Goal: Complete application form

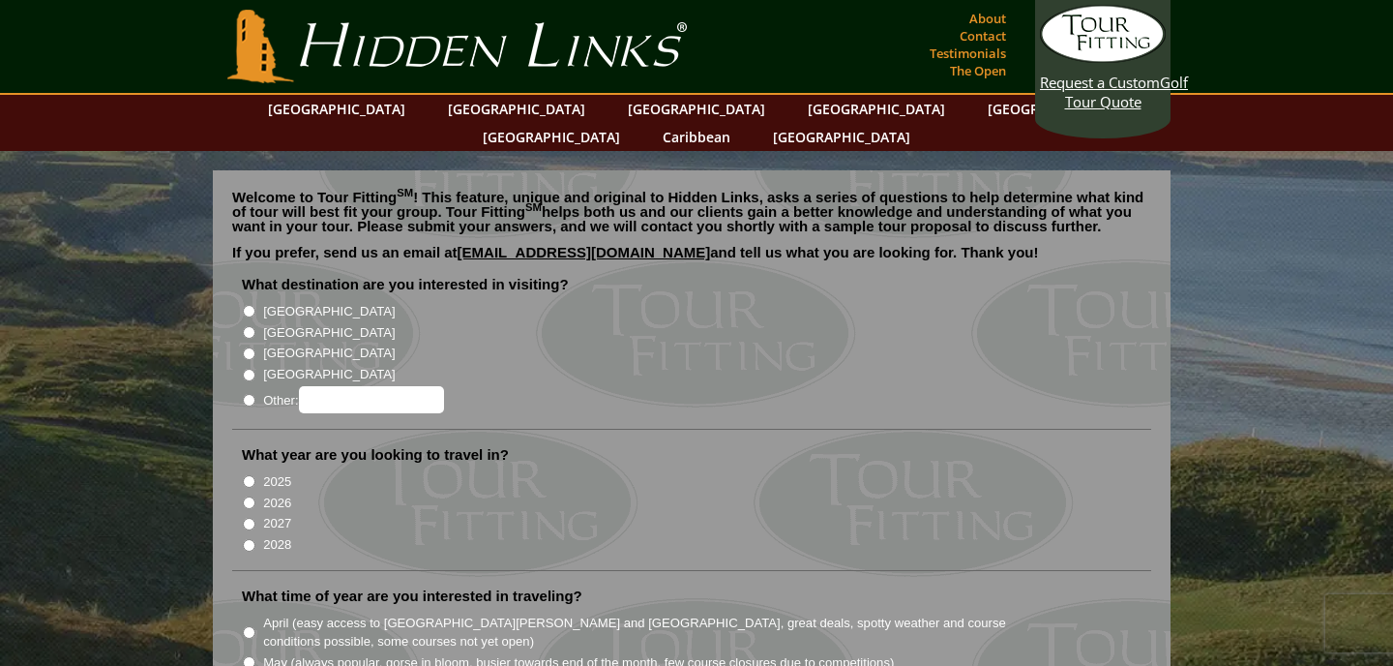
click at [253, 305] on input "[GEOGRAPHIC_DATA]" at bounding box center [249, 311] width 13 height 13
radio input "true"
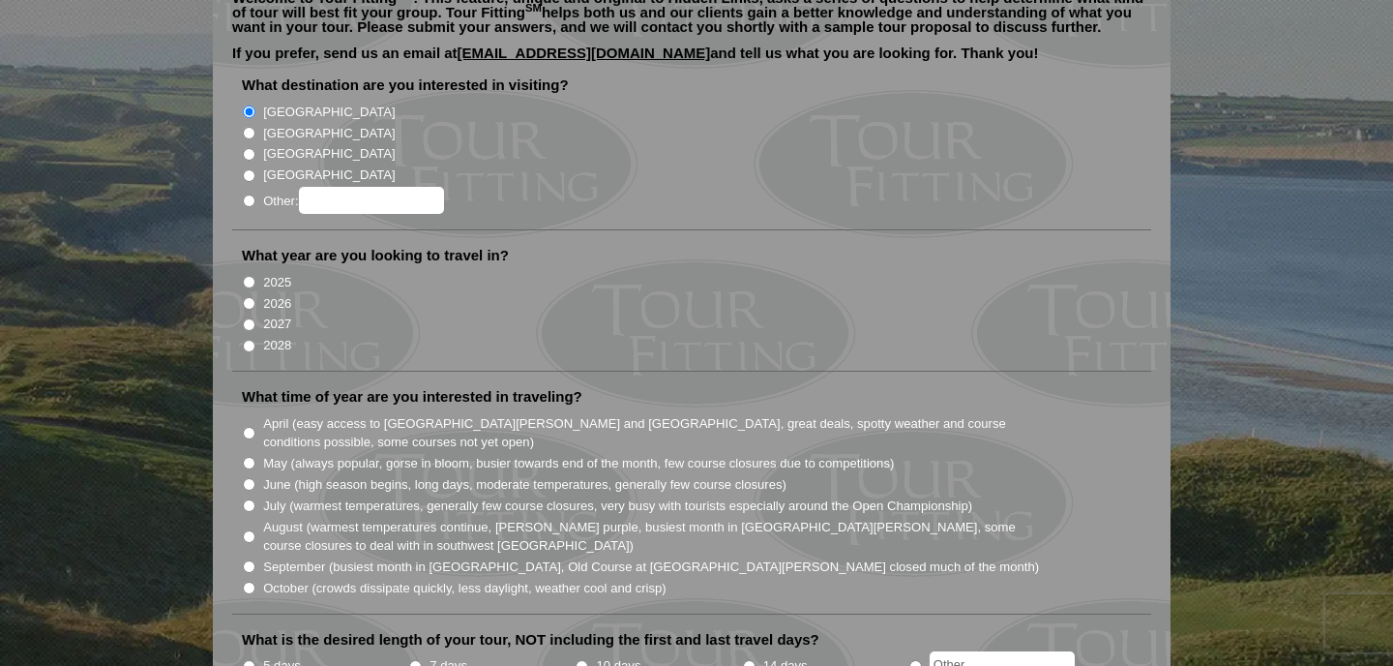
scroll to position [200, 0]
click at [249, 275] on input "2025" at bounding box center [249, 281] width 13 height 13
radio input "true"
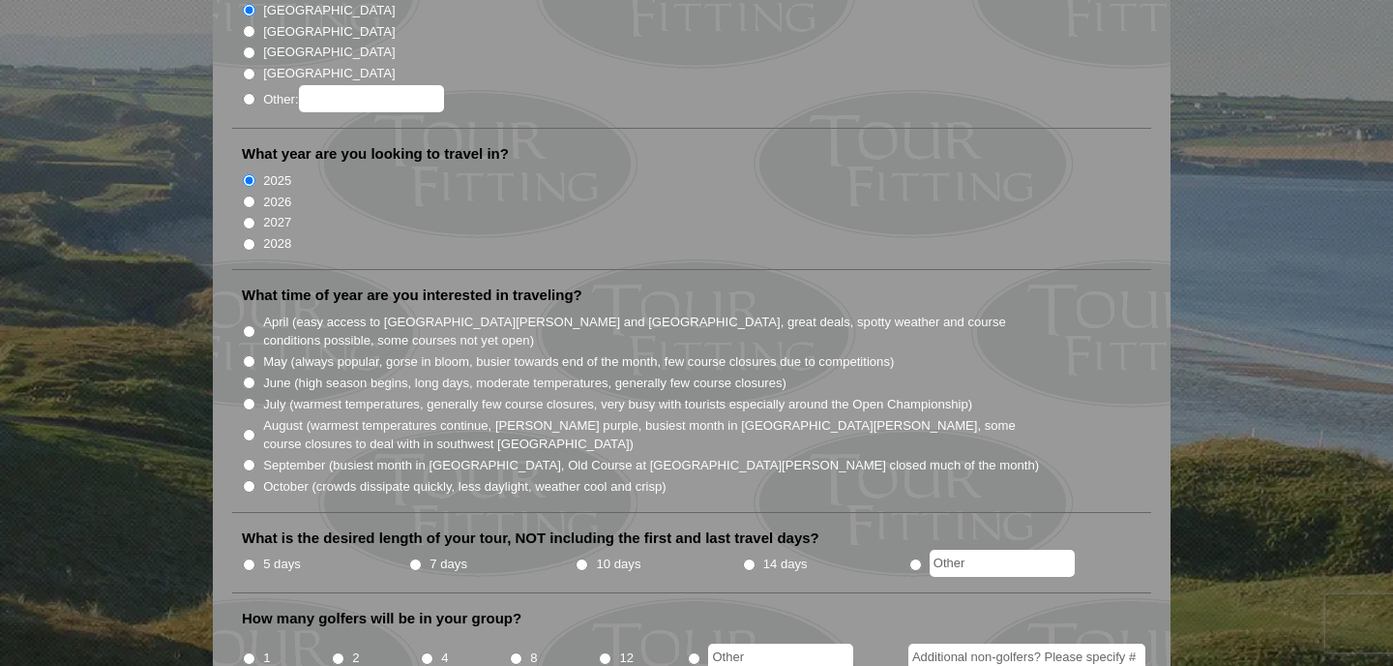
scroll to position [323, 0]
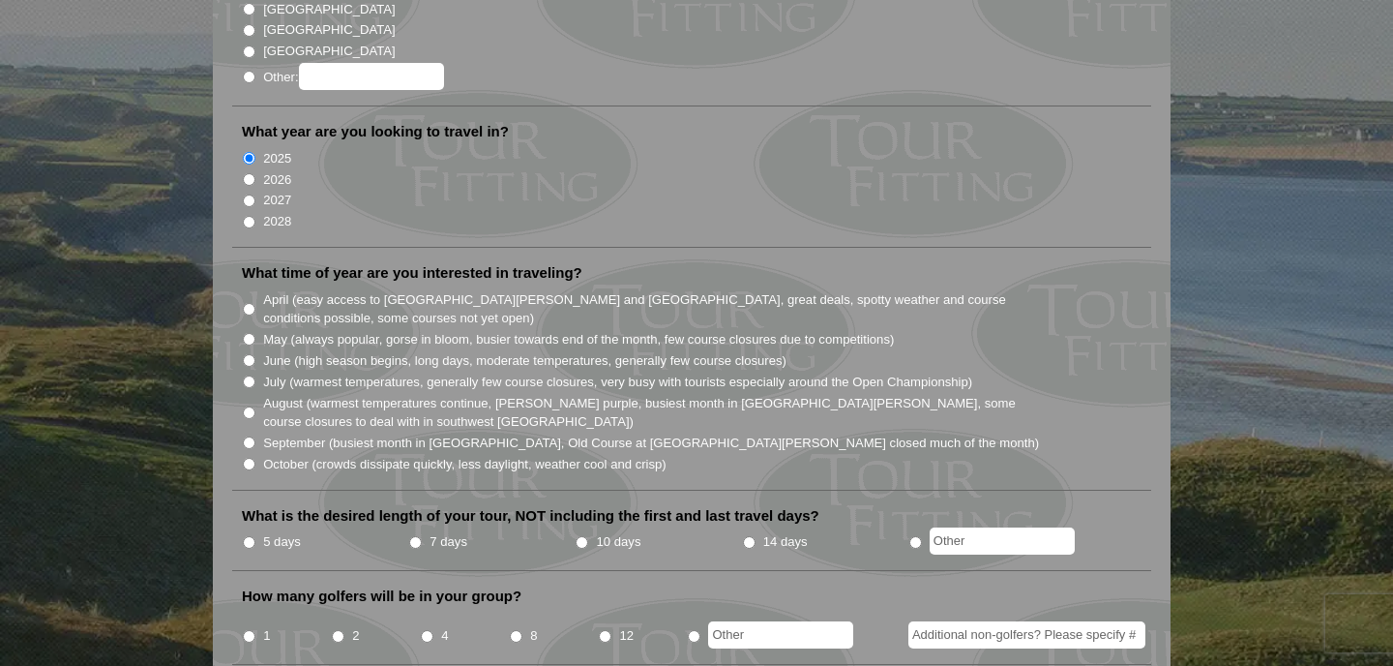
click at [250, 406] on input "August (warmest temperatures continue, [PERSON_NAME] purple, busiest month in […" at bounding box center [249, 412] width 13 height 13
radio input "true"
click at [250, 431] on li "September (busiest month in [GEOGRAPHIC_DATA], Old Course at [GEOGRAPHIC_DATA][…" at bounding box center [699, 441] width 915 height 21
click at [249, 436] on input "September (busiest month in [GEOGRAPHIC_DATA], Old Course at [GEOGRAPHIC_DATA][…" at bounding box center [249, 442] width 13 height 13
radio input "true"
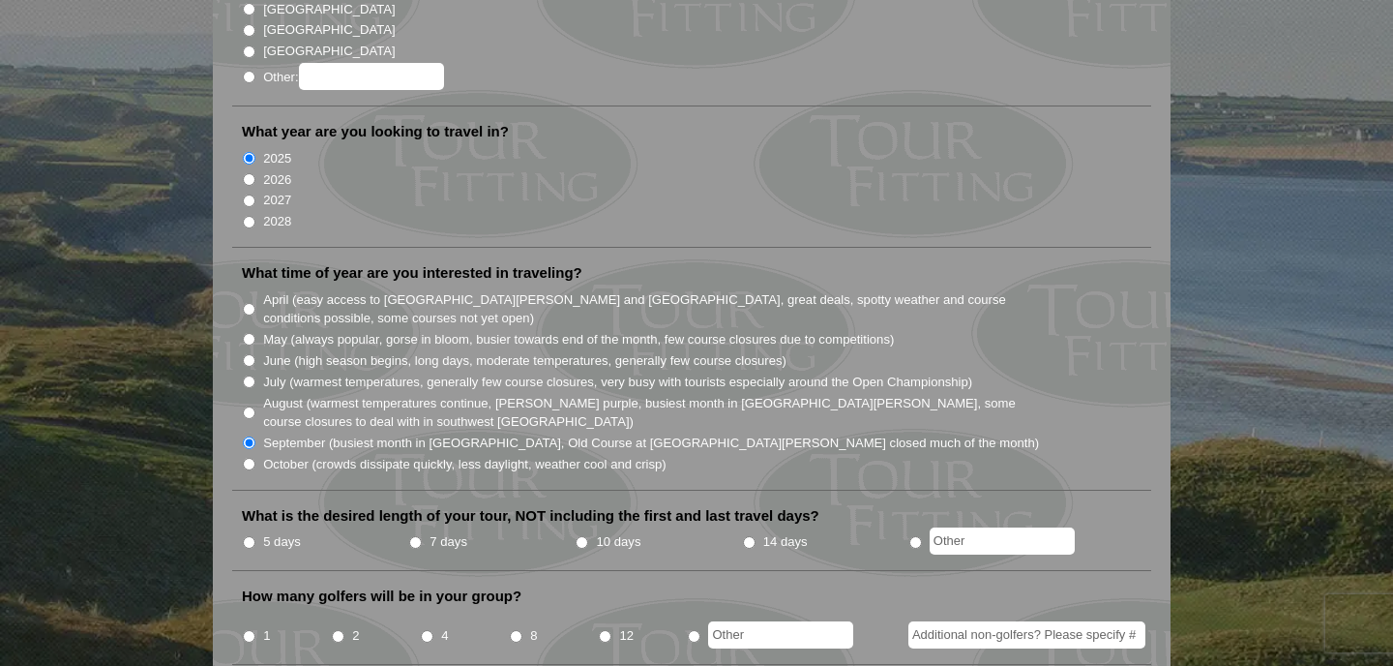
click at [252, 303] on input "April (easy access to [GEOGRAPHIC_DATA][PERSON_NAME] and [GEOGRAPHIC_DATA], gre…" at bounding box center [249, 309] width 13 height 13
radio input "true"
click at [248, 333] on input "May (always popular, gorse in bloom, busier towards end of the month, few cours…" at bounding box center [249, 339] width 13 height 13
radio input "true"
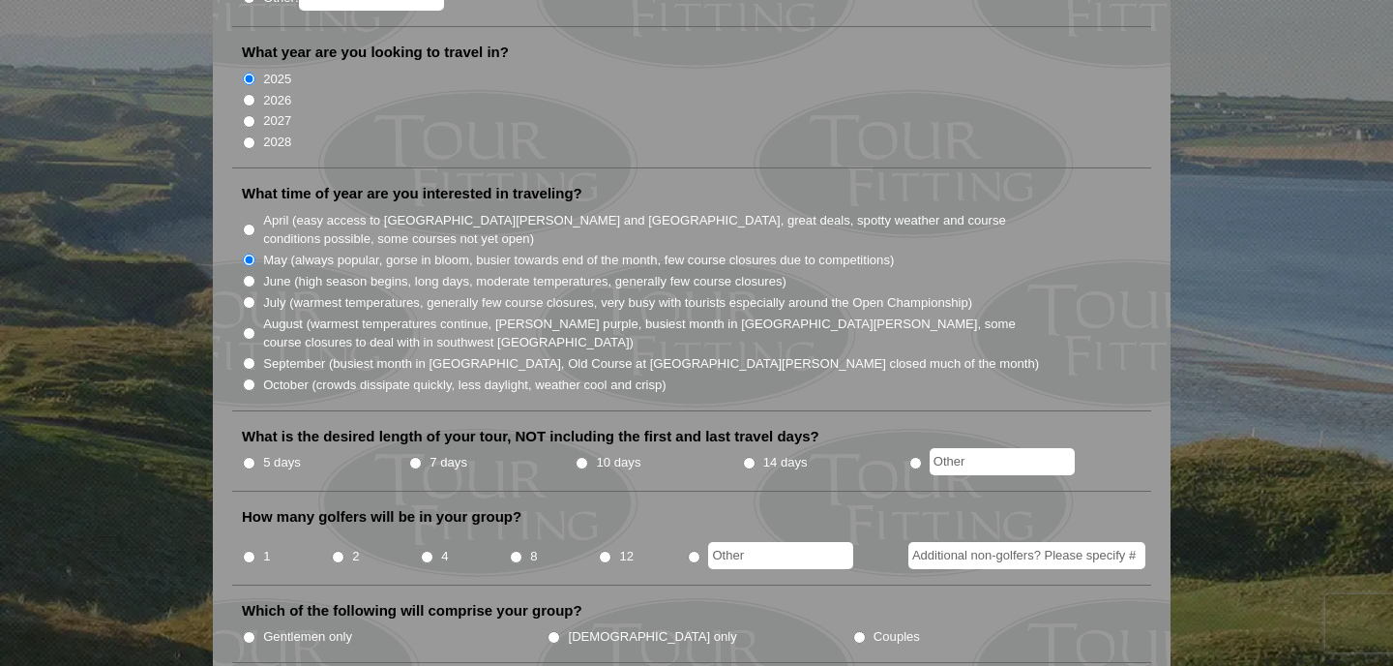
scroll to position [412, 0]
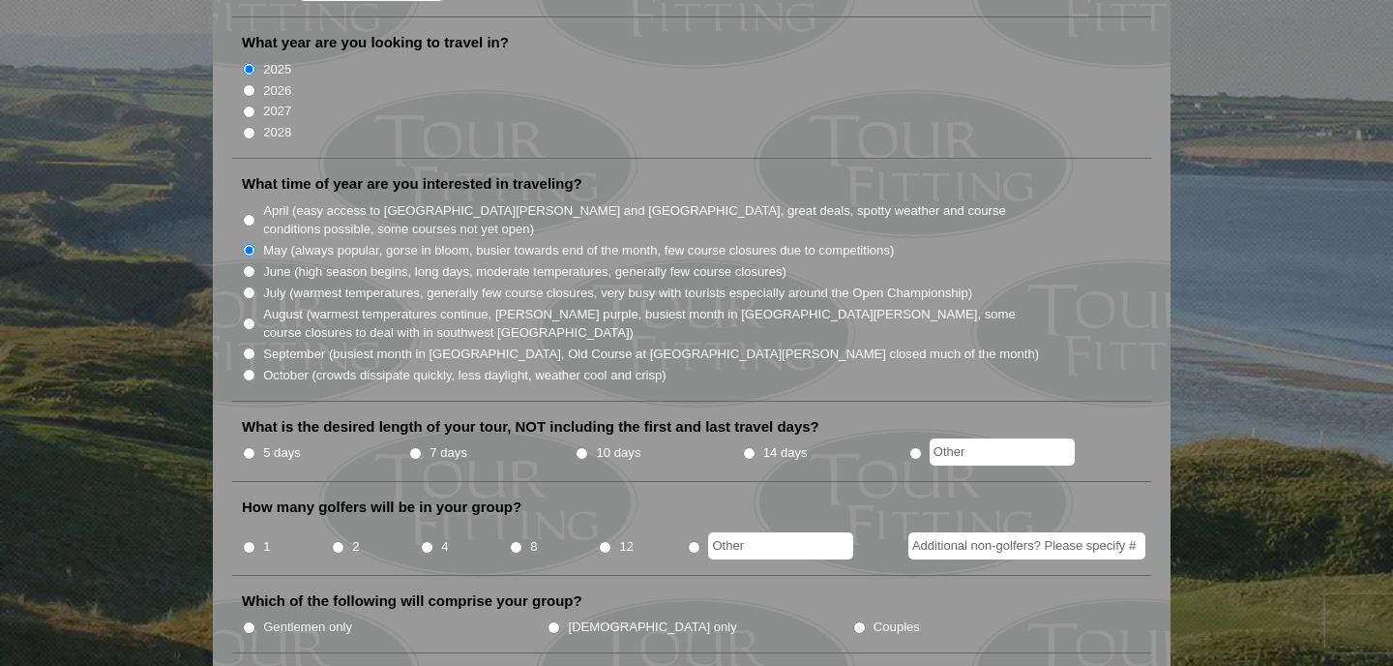
click at [416, 447] on input "7 days" at bounding box center [415, 453] width 13 height 13
radio input "true"
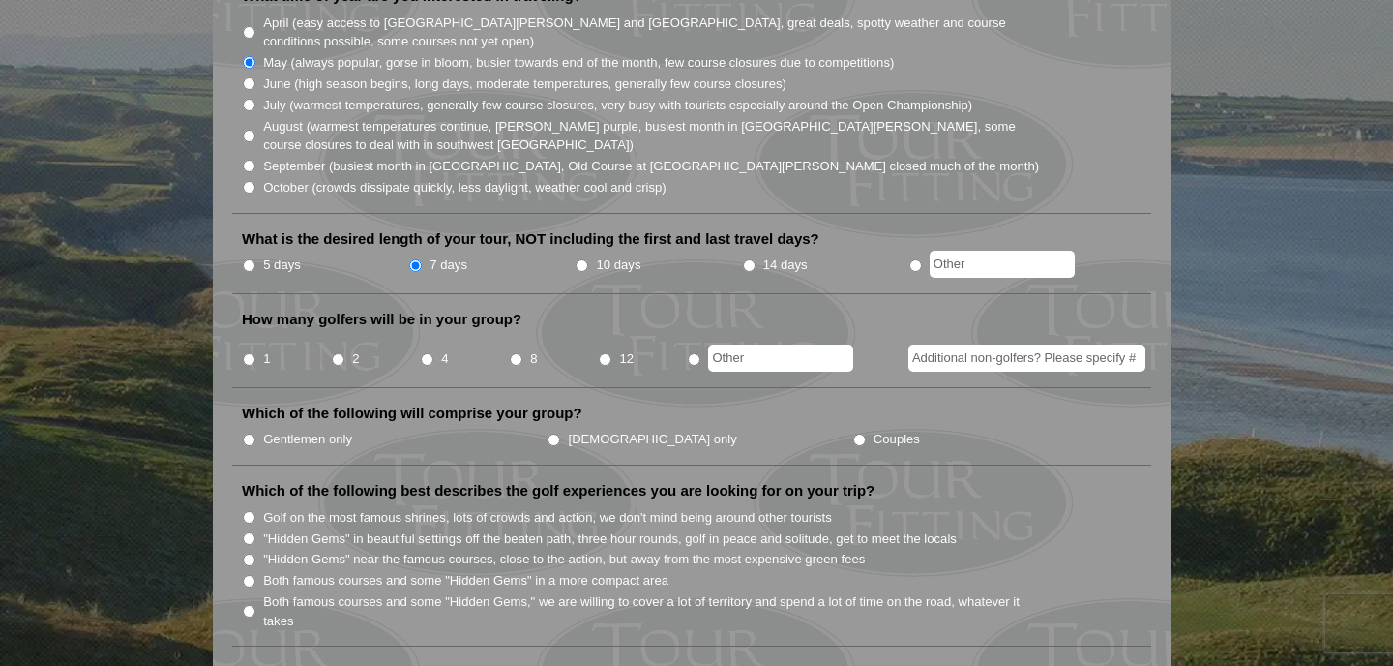
scroll to position [601, 0]
click at [341, 352] on input "2" at bounding box center [338, 358] width 13 height 13
radio input "true"
click at [251, 432] on input "Gentlemen only" at bounding box center [249, 438] width 13 height 13
radio input "true"
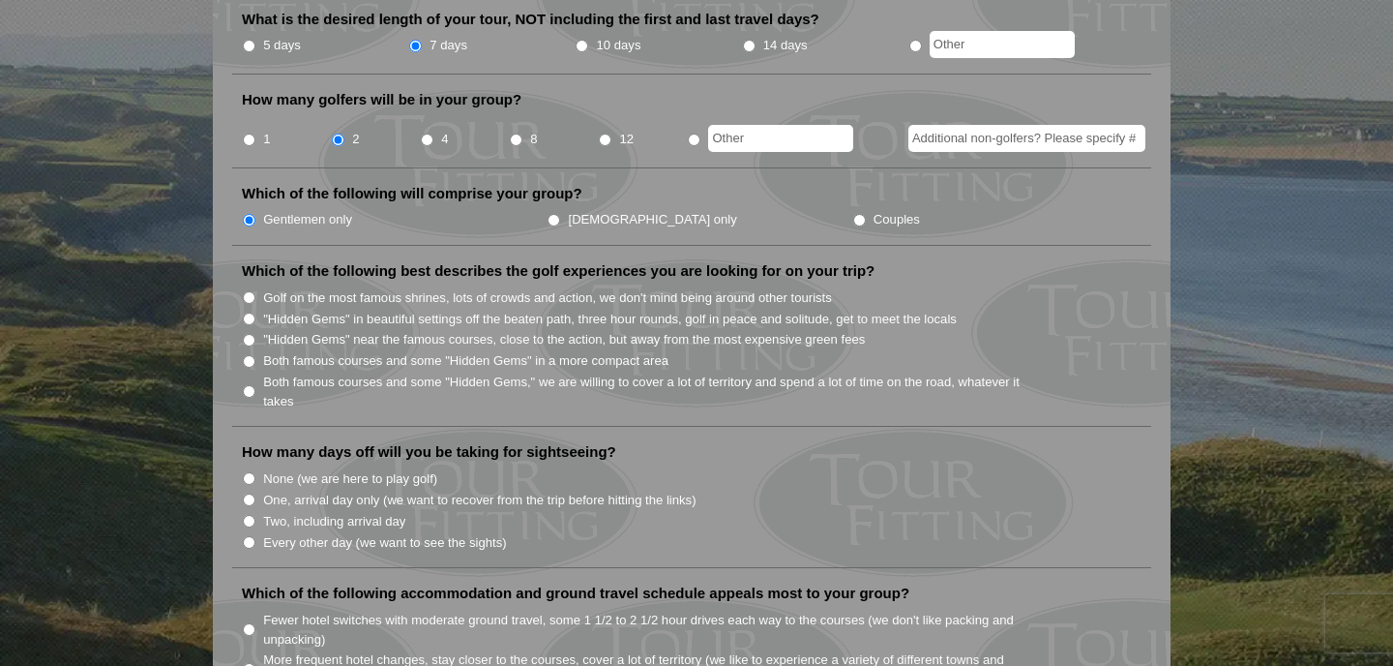
scroll to position [820, 0]
click at [250, 354] on input "Both famous courses and some "Hidden Gems" in a more compact area" at bounding box center [249, 360] width 13 height 13
radio input "true"
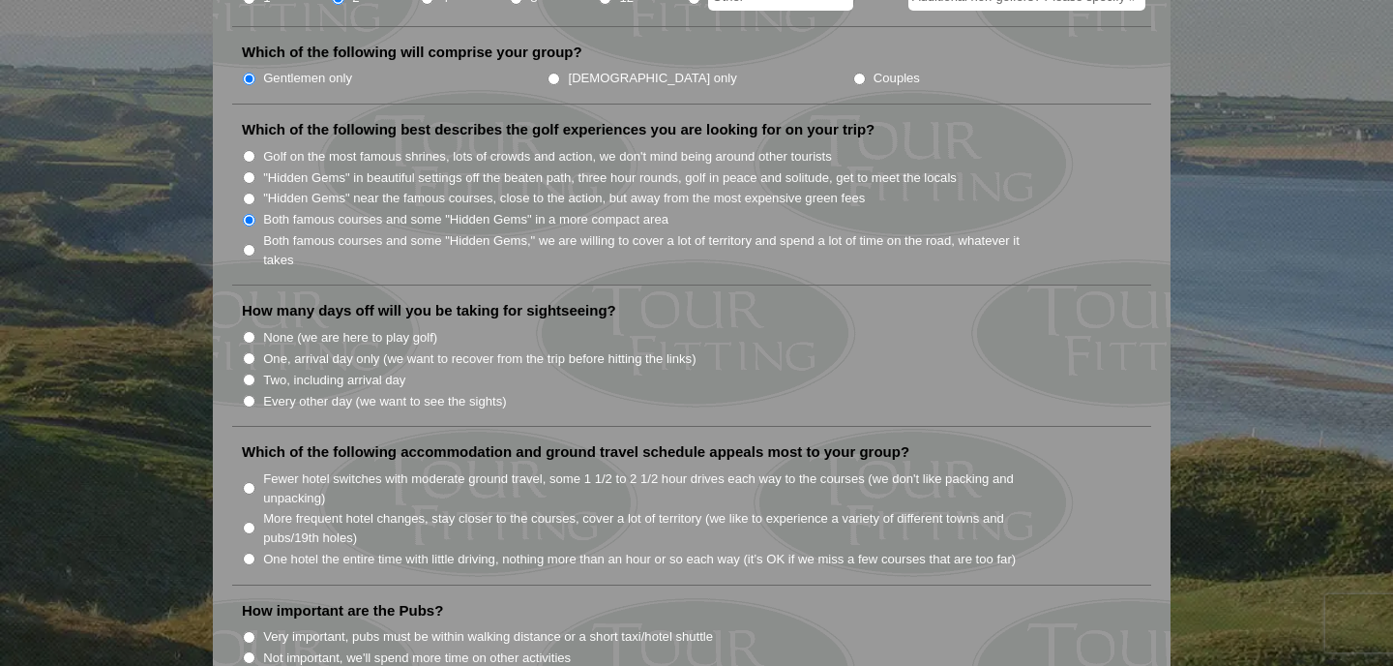
scroll to position [1026, 0]
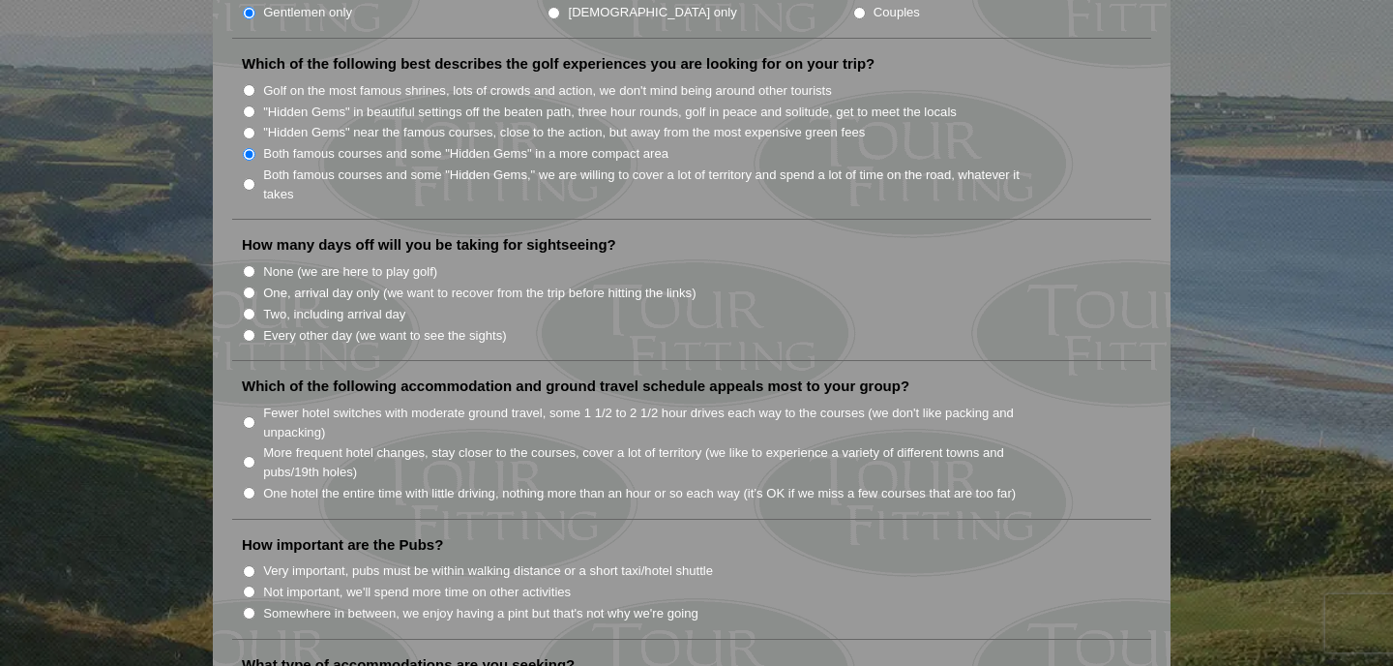
click at [252, 286] on input "One, arrival day only (we want to recover from the trip before hitting the link…" at bounding box center [249, 292] width 13 height 13
radio input "true"
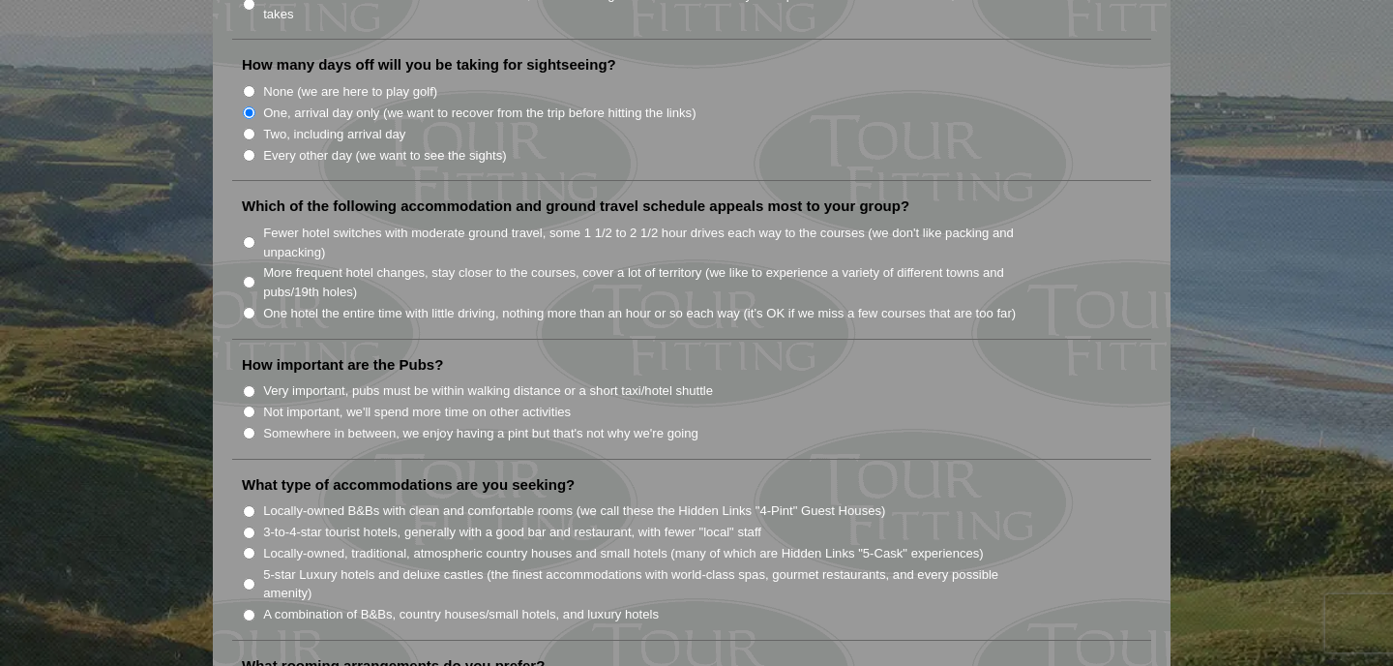
scroll to position [1222, 0]
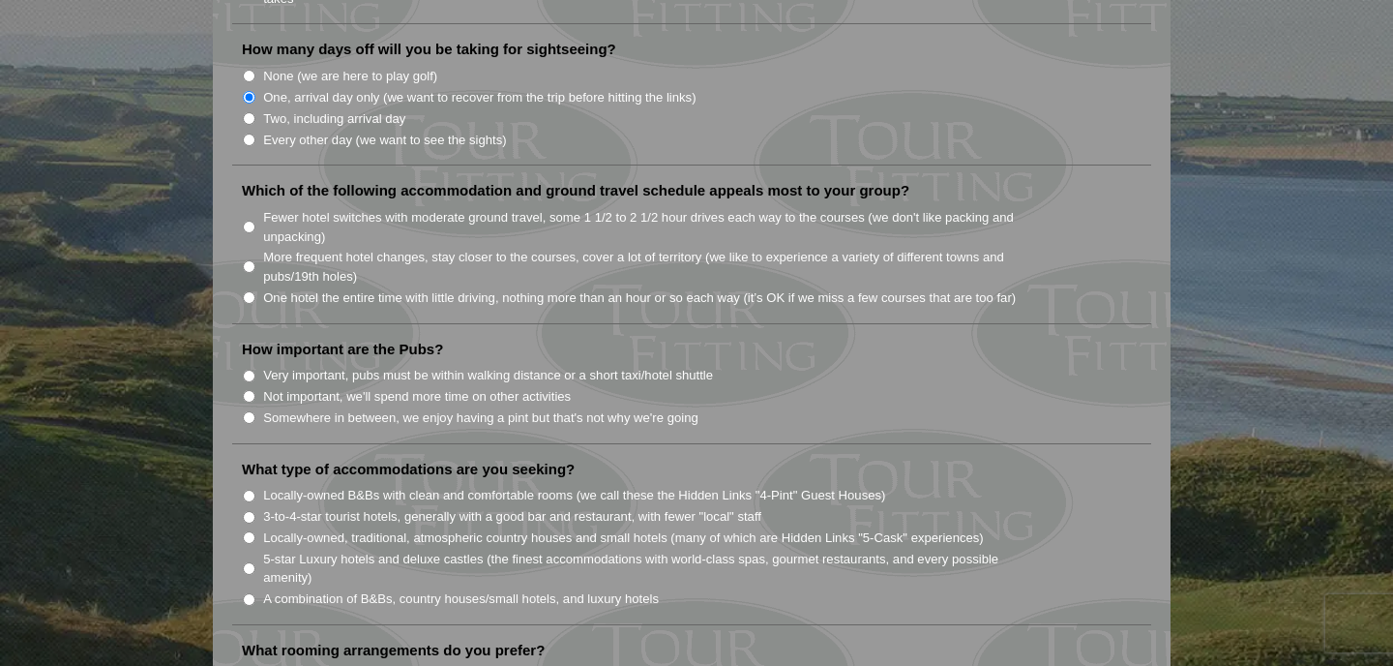
click at [249, 221] on input "Fewer hotel switches with moderate ground travel, some 1 1/2 to 2 1/2 hour driv…" at bounding box center [249, 227] width 13 height 13
radio input "true"
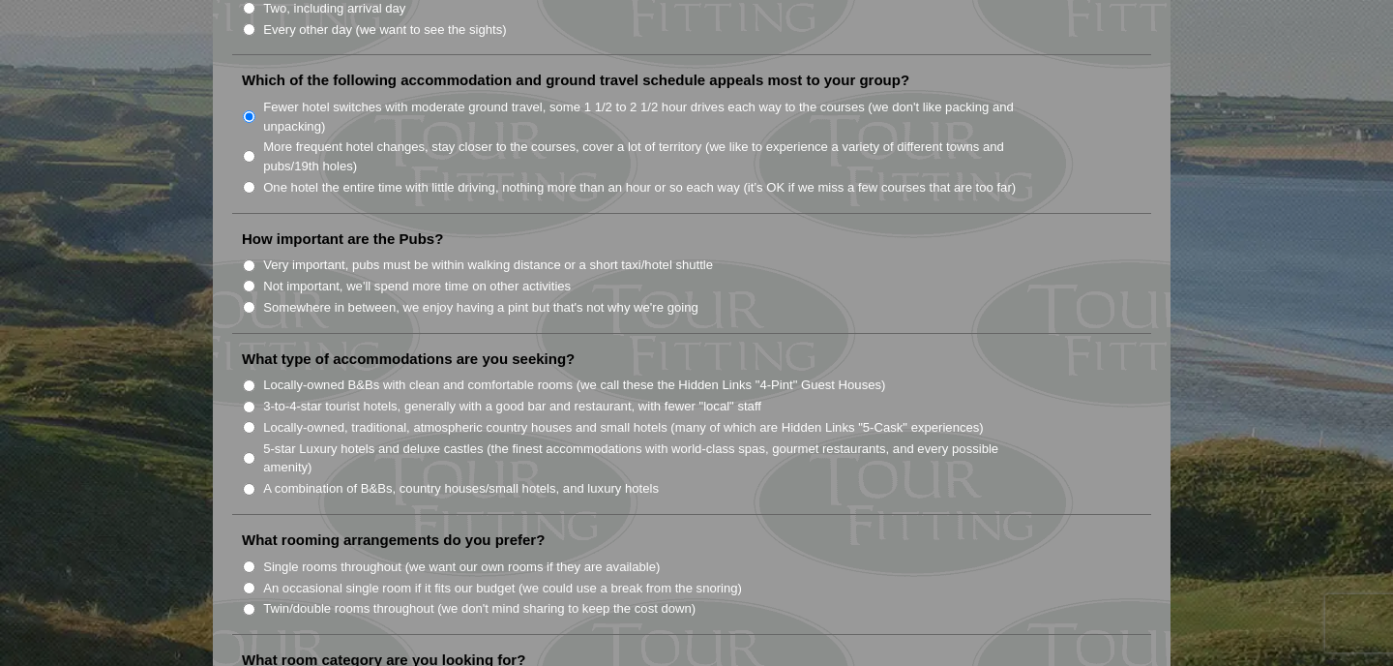
scroll to position [1372, 0]
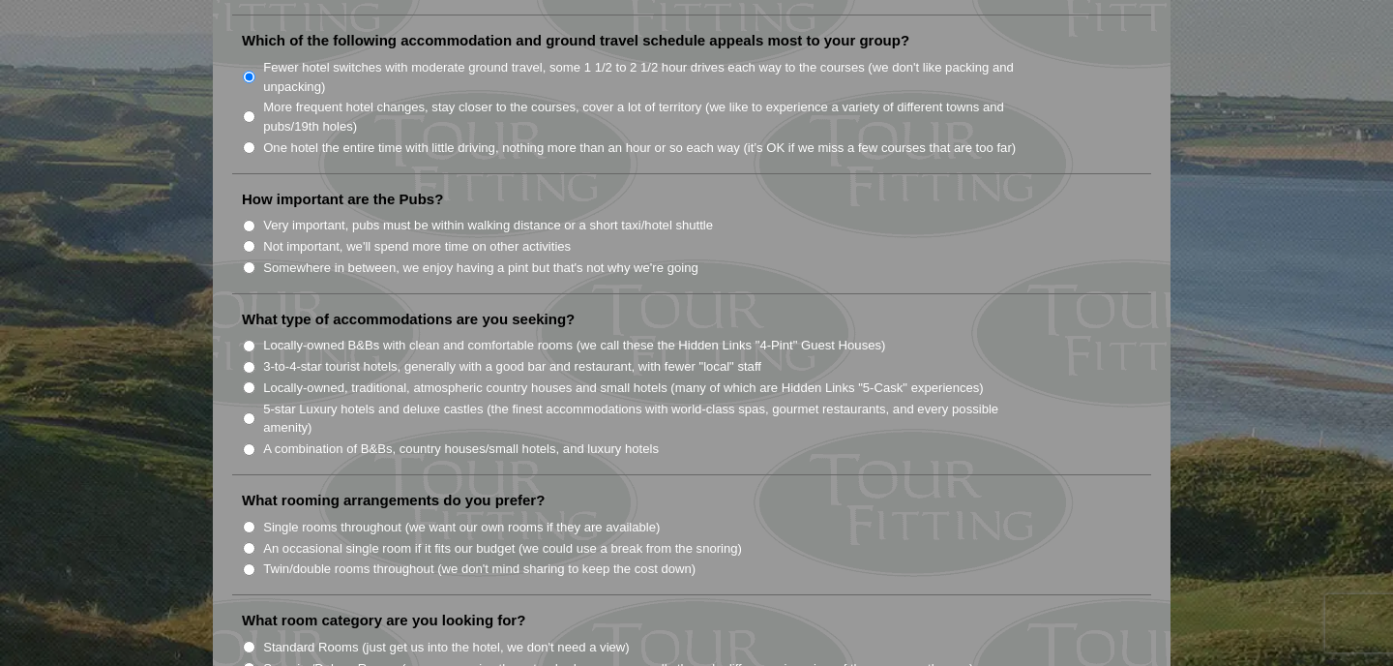
click at [249, 220] on input "Very important, pubs must be within walking distance or a short taxi/hotel shut…" at bounding box center [249, 226] width 13 height 13
radio input "true"
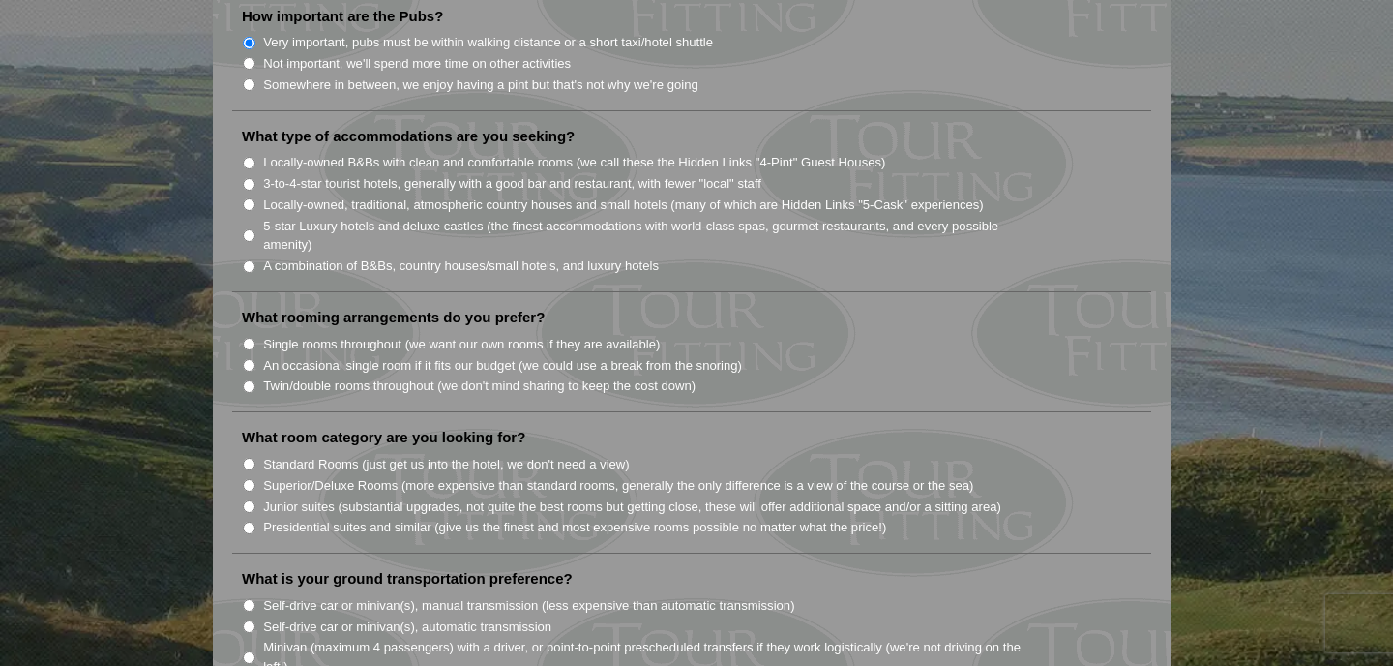
scroll to position [1559, 0]
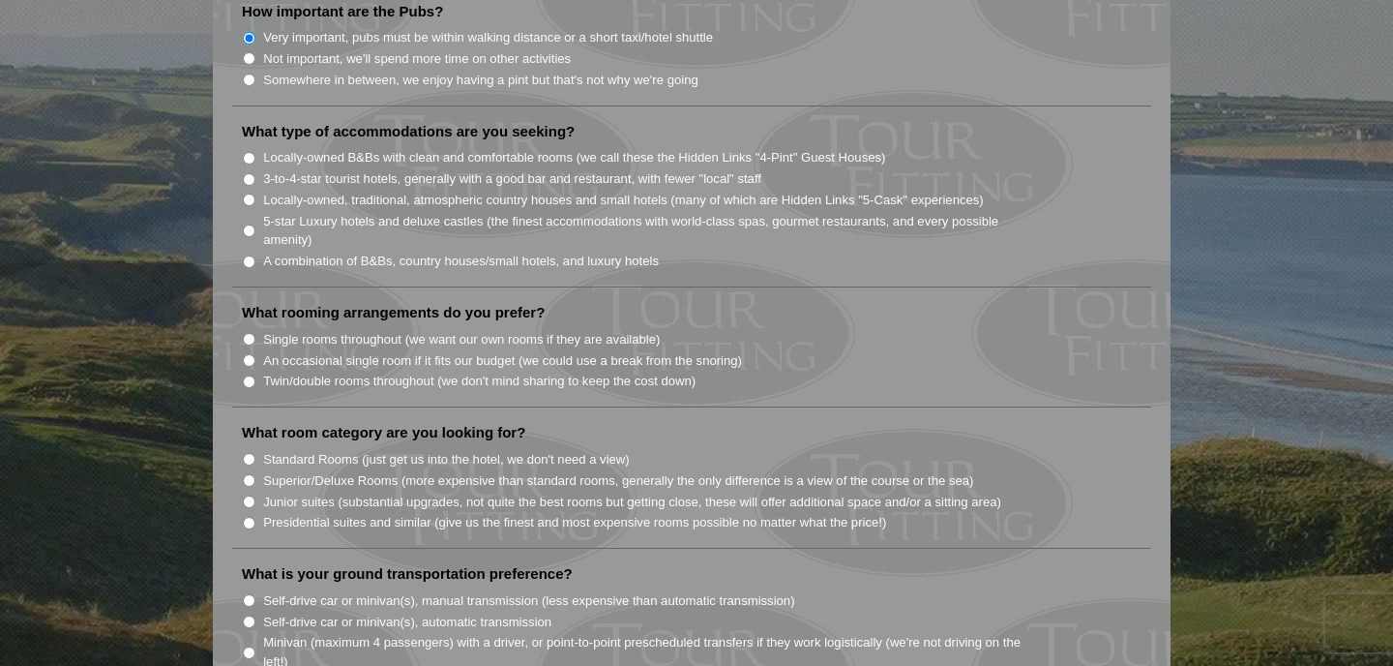
click at [250, 152] on input "Locally-owned B&Bs with clean and comfortable rooms (we call these the Hidden L…" at bounding box center [249, 158] width 13 height 13
radio input "true"
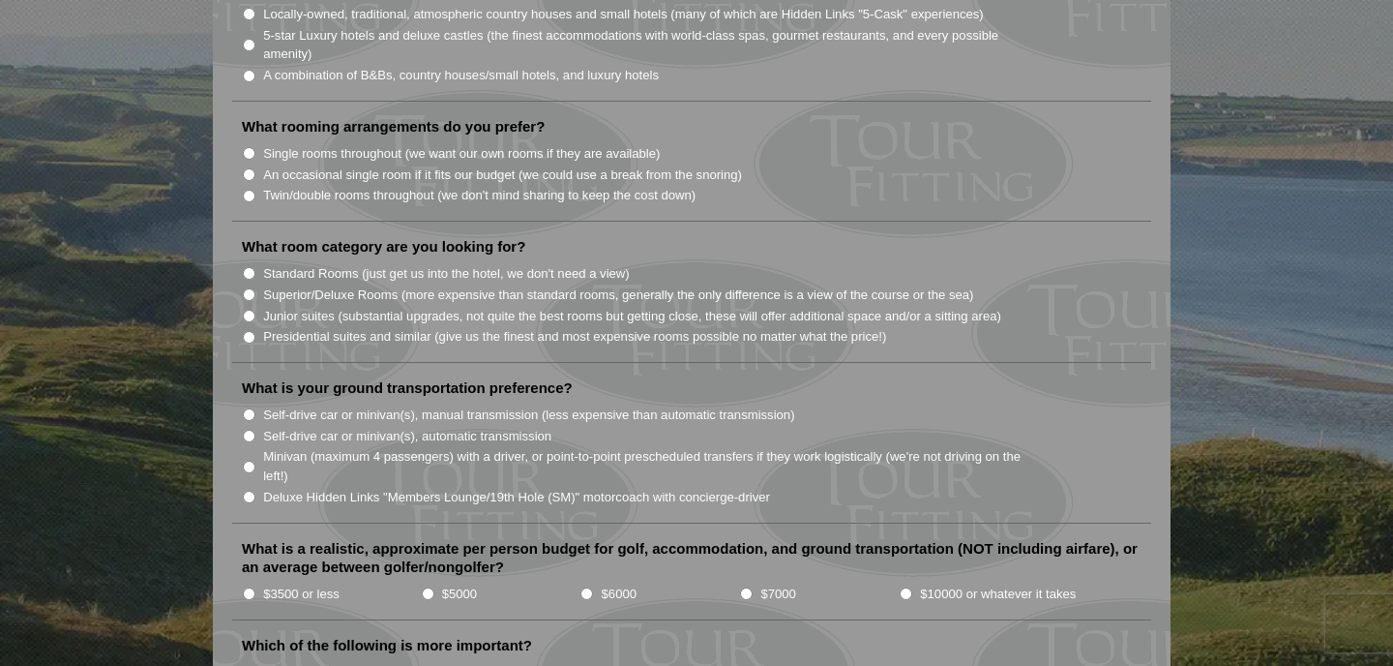
scroll to position [1750, 0]
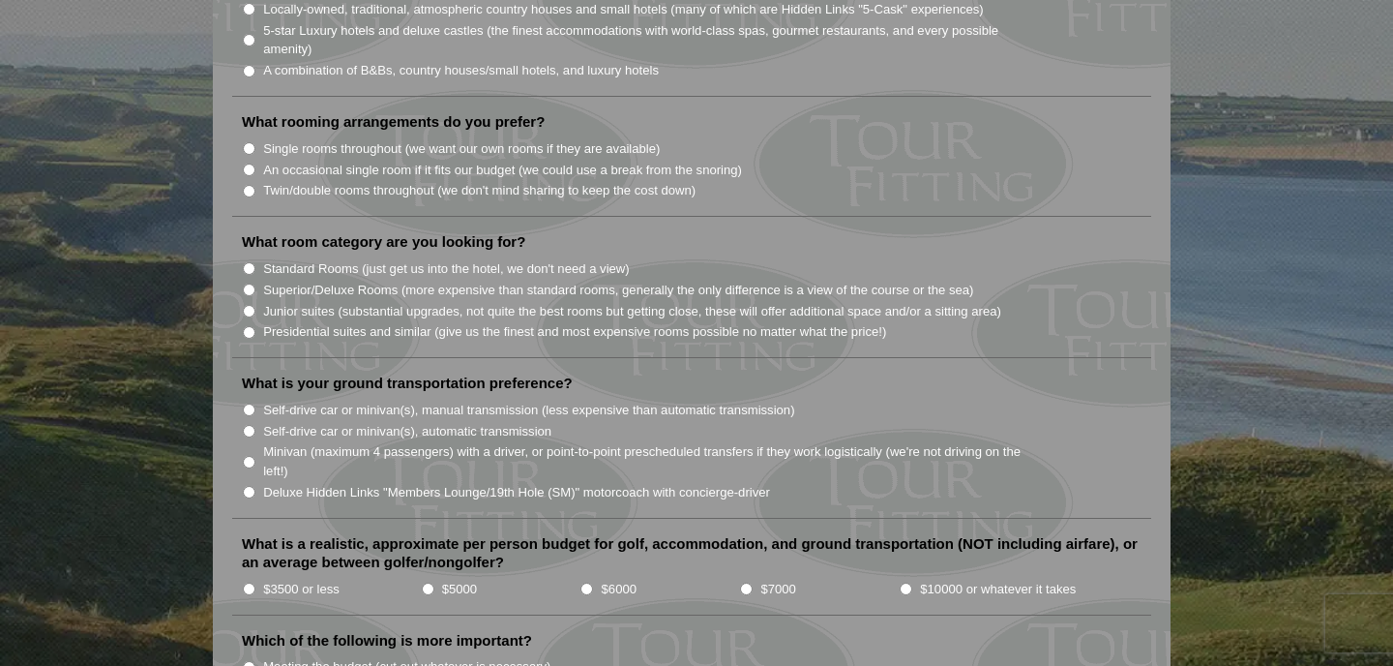
click at [252, 142] on input "Single rooms throughout (we want our own rooms if they are available)" at bounding box center [249, 148] width 13 height 13
radio input "true"
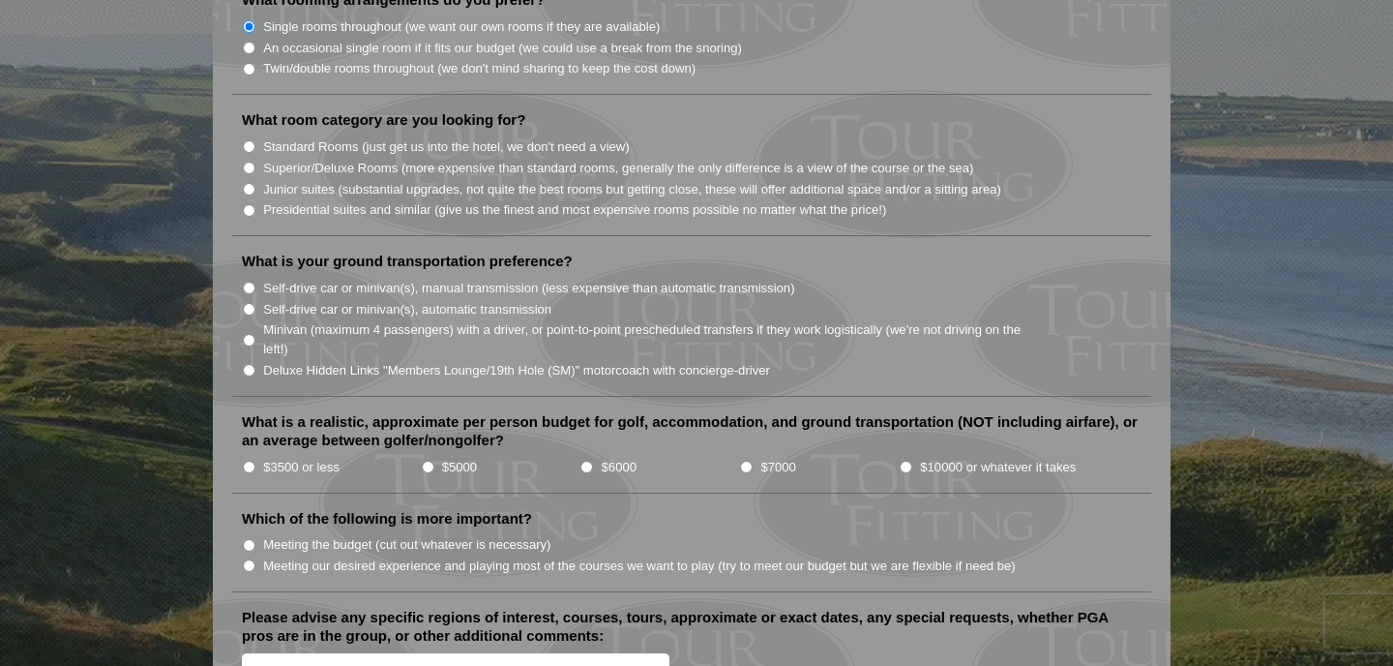
scroll to position [1873, 0]
click at [248, 139] on input "Standard Rooms (just get us into the hotel, we don't need a view)" at bounding box center [249, 145] width 13 height 13
radio input "true"
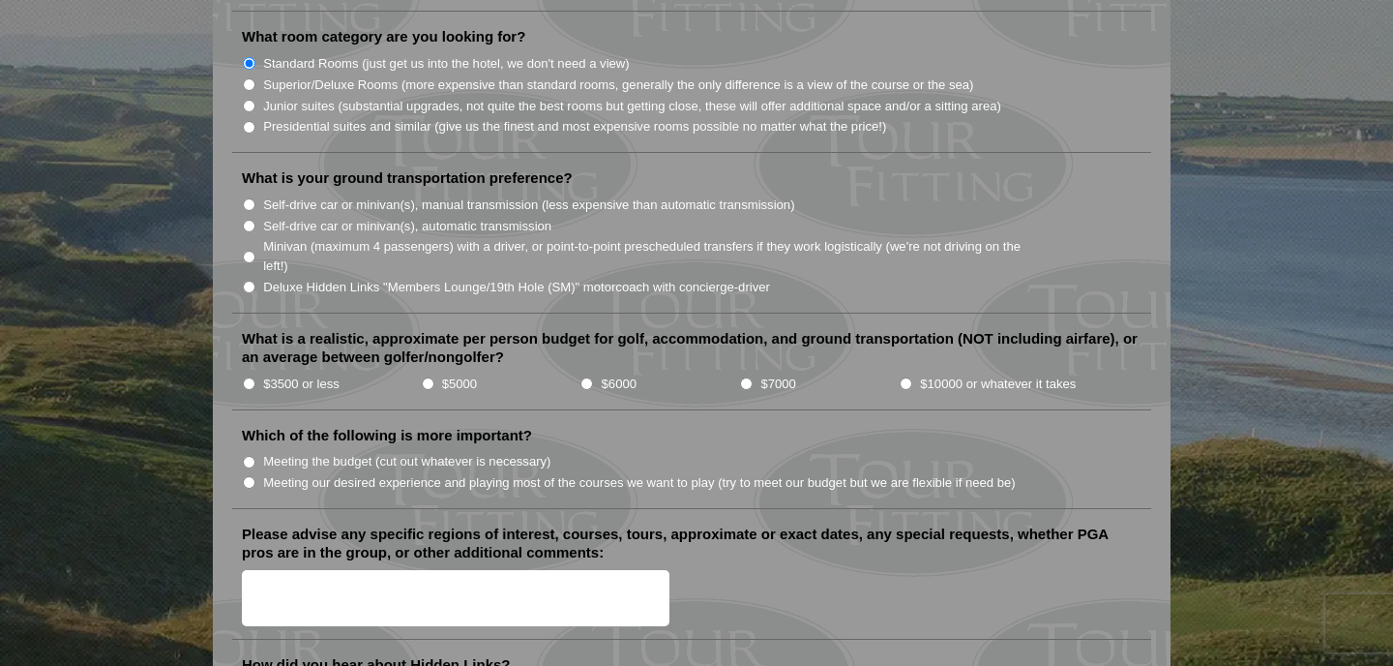
scroll to position [1990, 0]
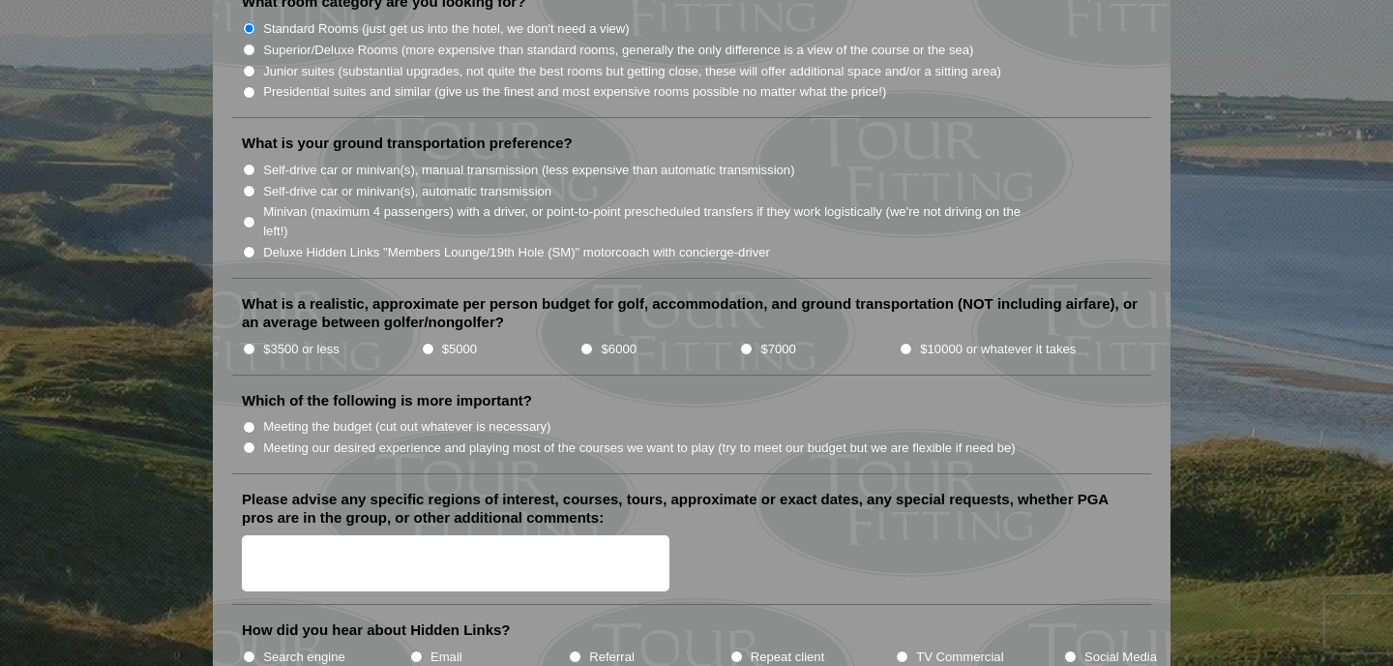
click at [246, 185] on input "Self-drive car or minivan(s), automatic transmission" at bounding box center [249, 191] width 13 height 13
radio input "true"
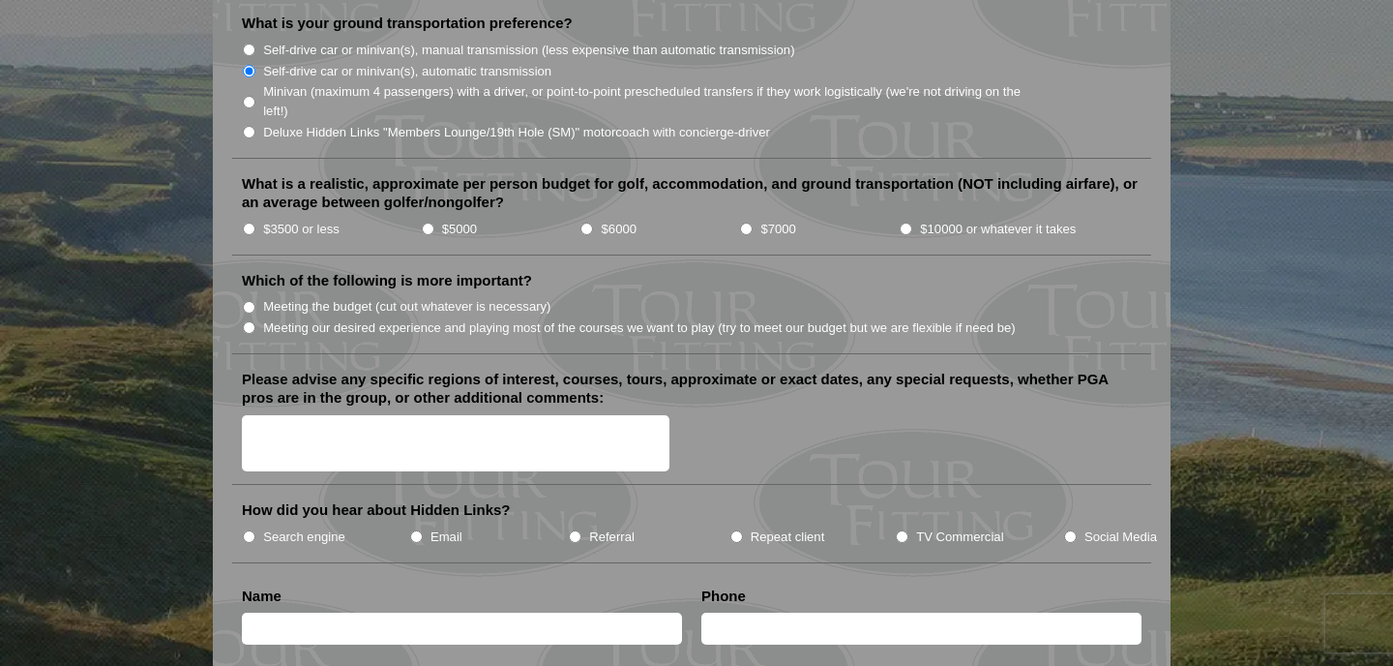
scroll to position [2113, 0]
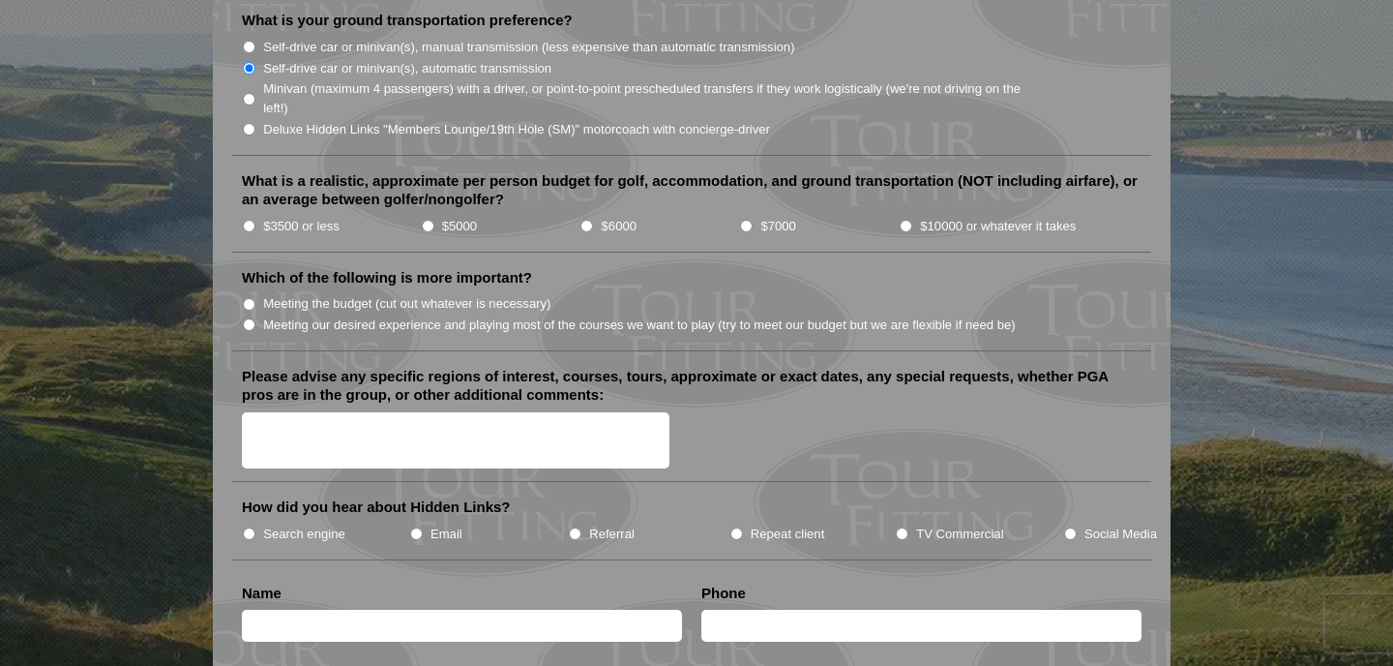
click at [426, 220] on input "$5000" at bounding box center [428, 226] width 13 height 13
radio input "true"
click at [268, 315] on label "Meeting our desired experience and playing most of the courses we want to play …" at bounding box center [639, 324] width 753 height 19
click at [255, 318] on input "Meeting our desired experience and playing most of the courses we want to play …" at bounding box center [249, 324] width 13 height 13
radio input "true"
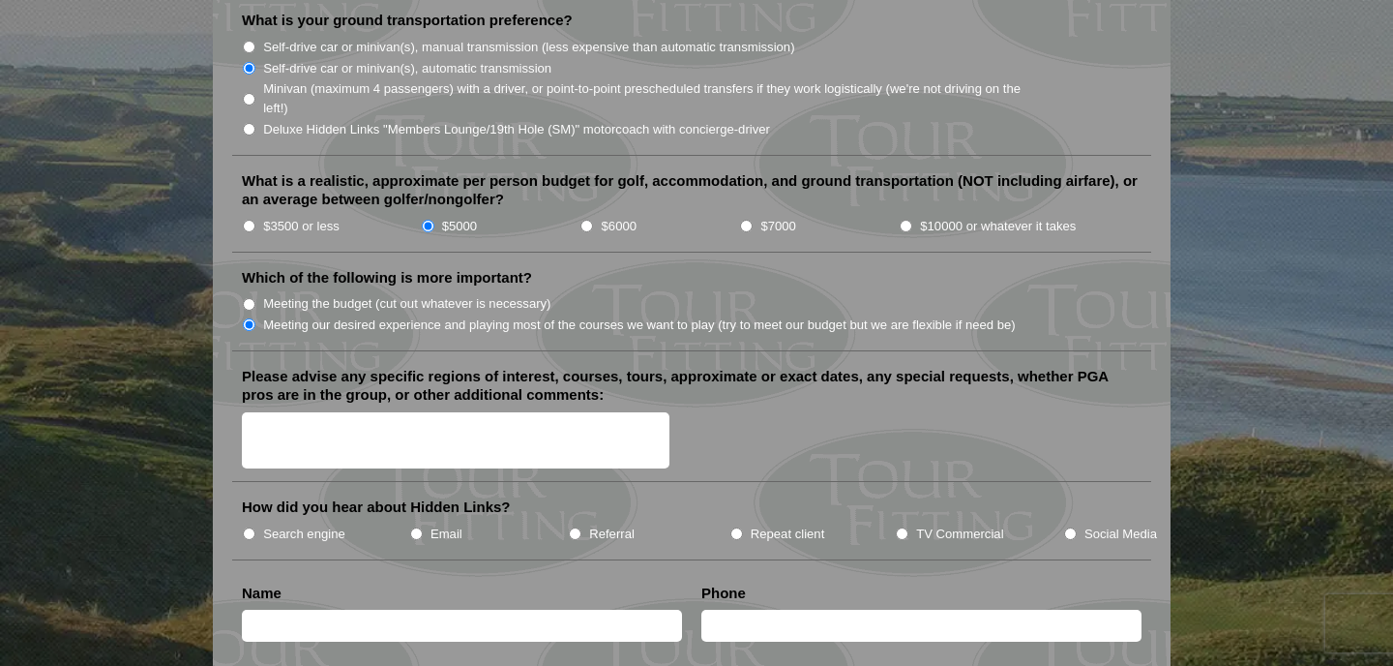
click at [587, 220] on input "$6000" at bounding box center [586, 226] width 13 height 13
radio input "true"
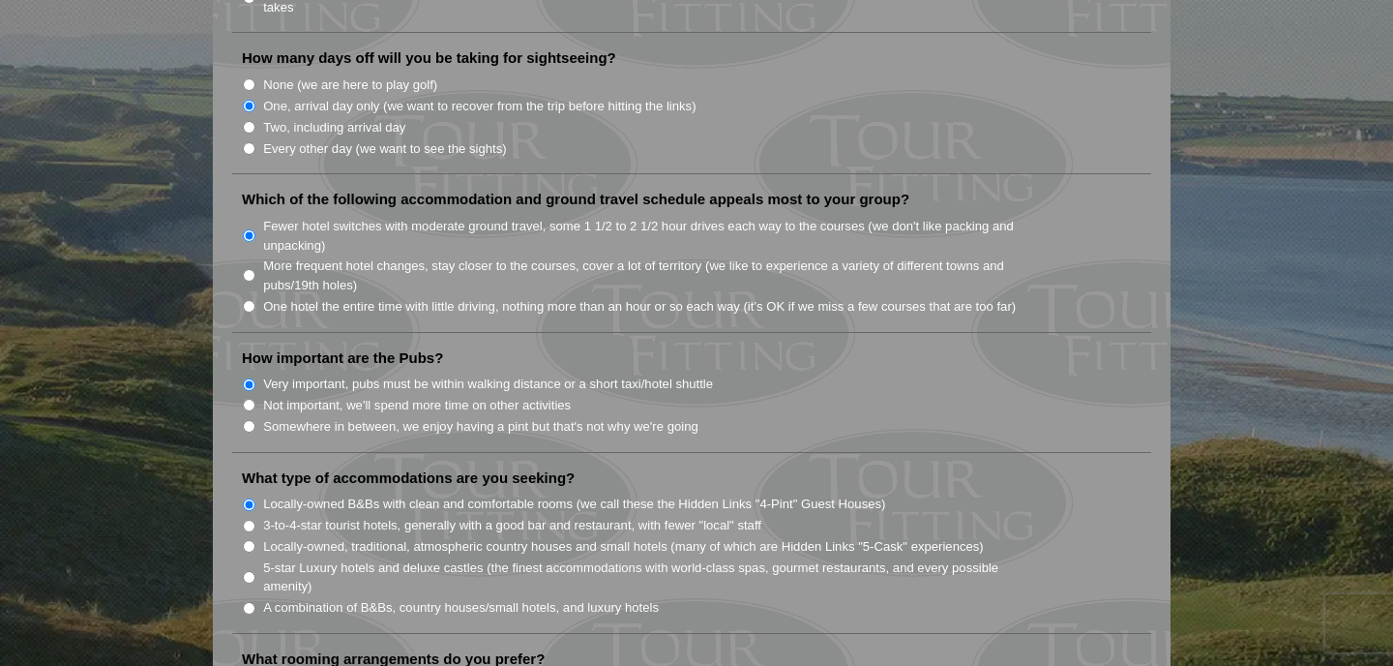
scroll to position [0, 0]
